Goal: Communication & Community: Share content

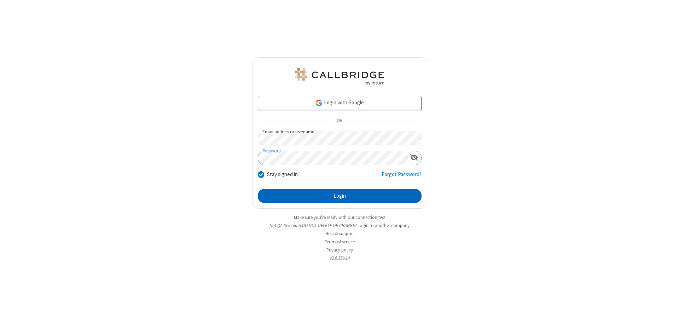
click at [340, 196] on button "Login" at bounding box center [340, 196] width 164 height 14
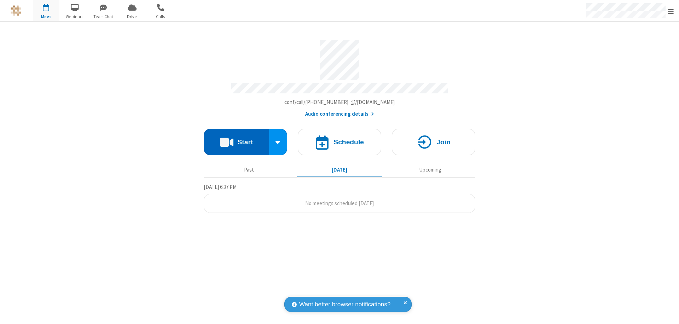
click at [236, 139] on button "Start" at bounding box center [236, 142] width 65 height 27
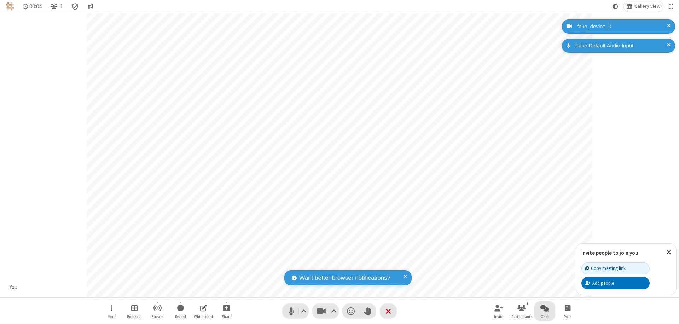
click at [545, 308] on span "Open chat" at bounding box center [545, 308] width 8 height 9
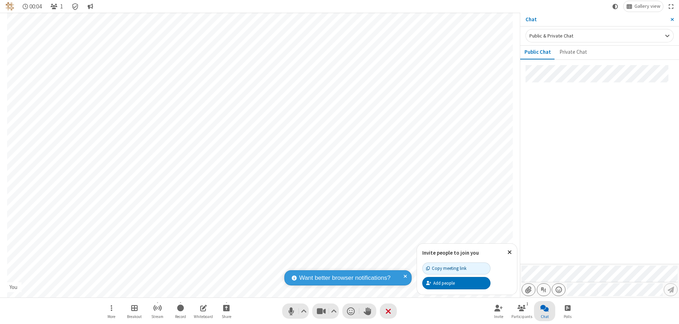
type input "C:\fakepath\doc_test.docx"
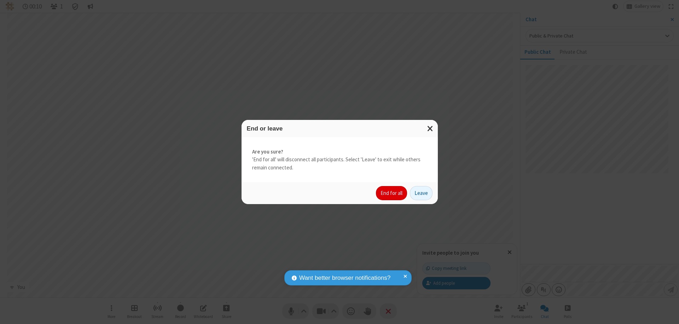
click at [392, 193] on button "End for all" at bounding box center [391, 193] width 31 height 14
